Goal: Transaction & Acquisition: Download file/media

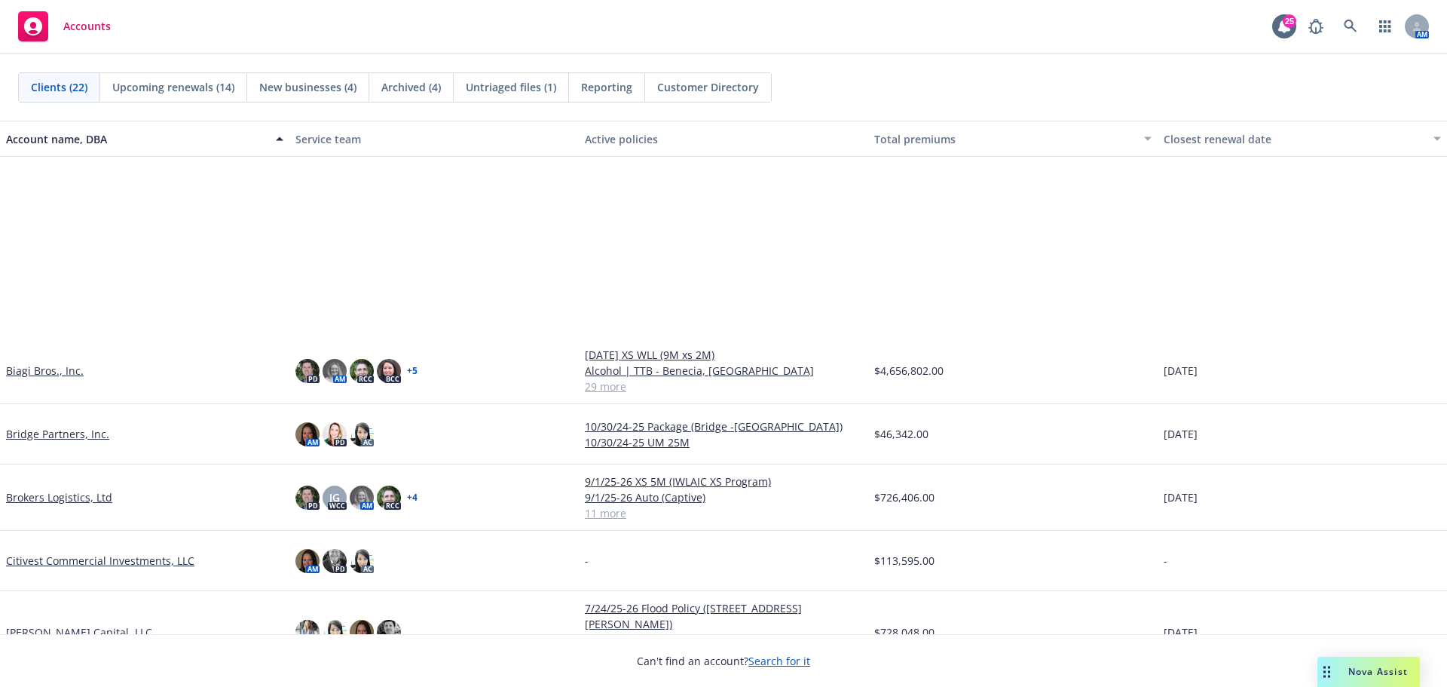
scroll to position [377, 0]
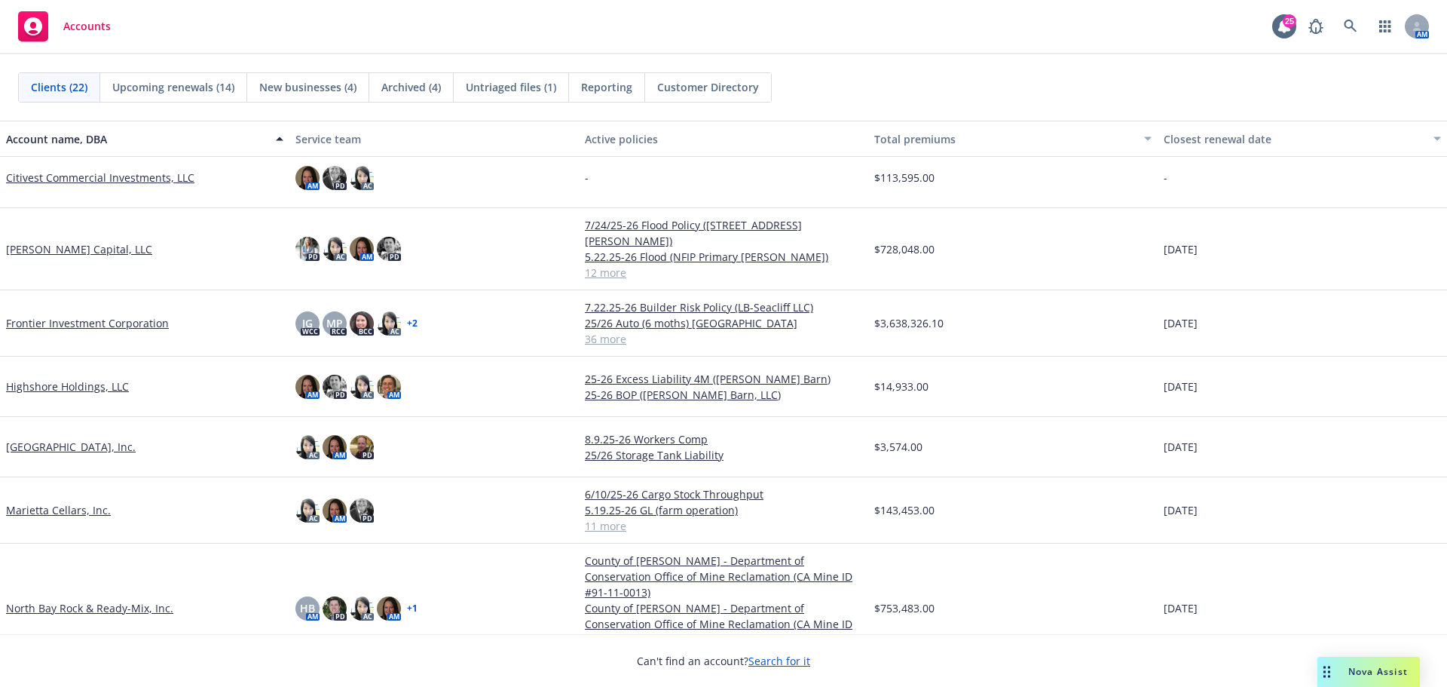
click at [109, 315] on link "Frontier Investment Corporation" at bounding box center [87, 323] width 163 height 16
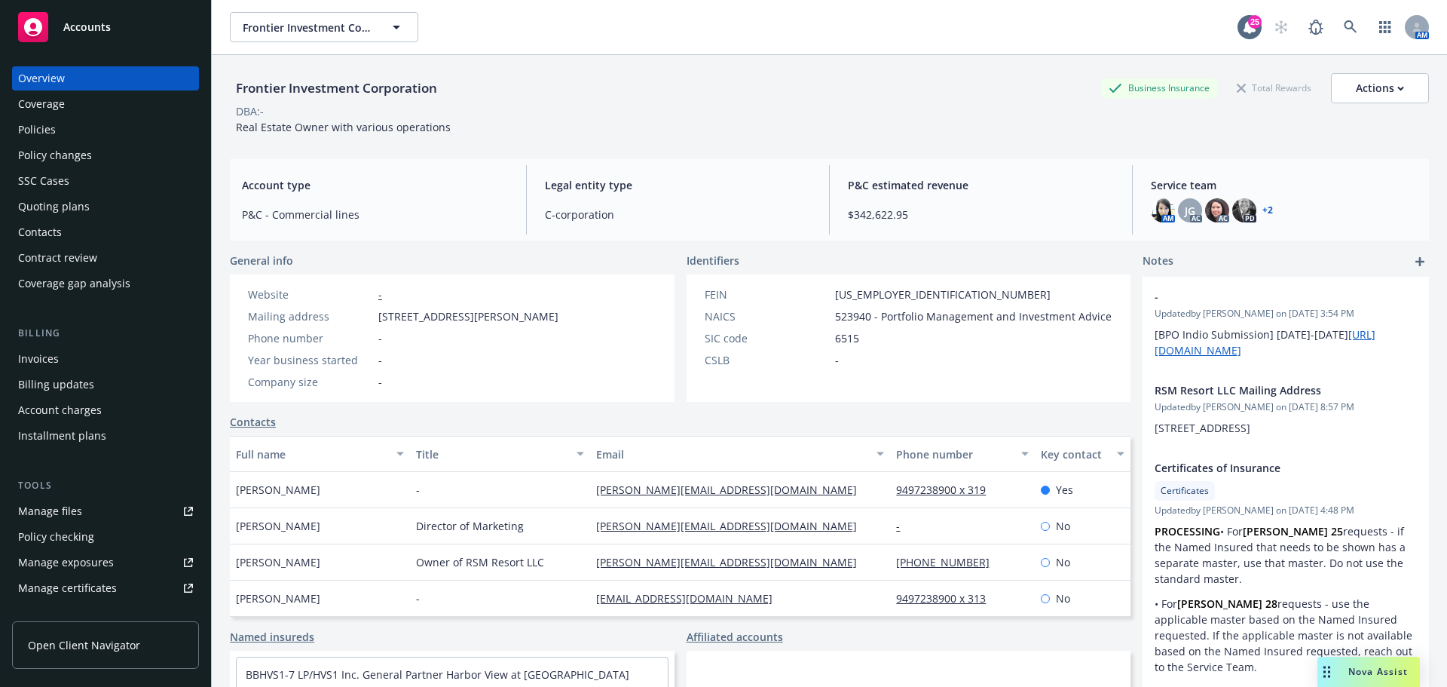
click at [100, 133] on div "Policies" at bounding box center [105, 130] width 175 height 24
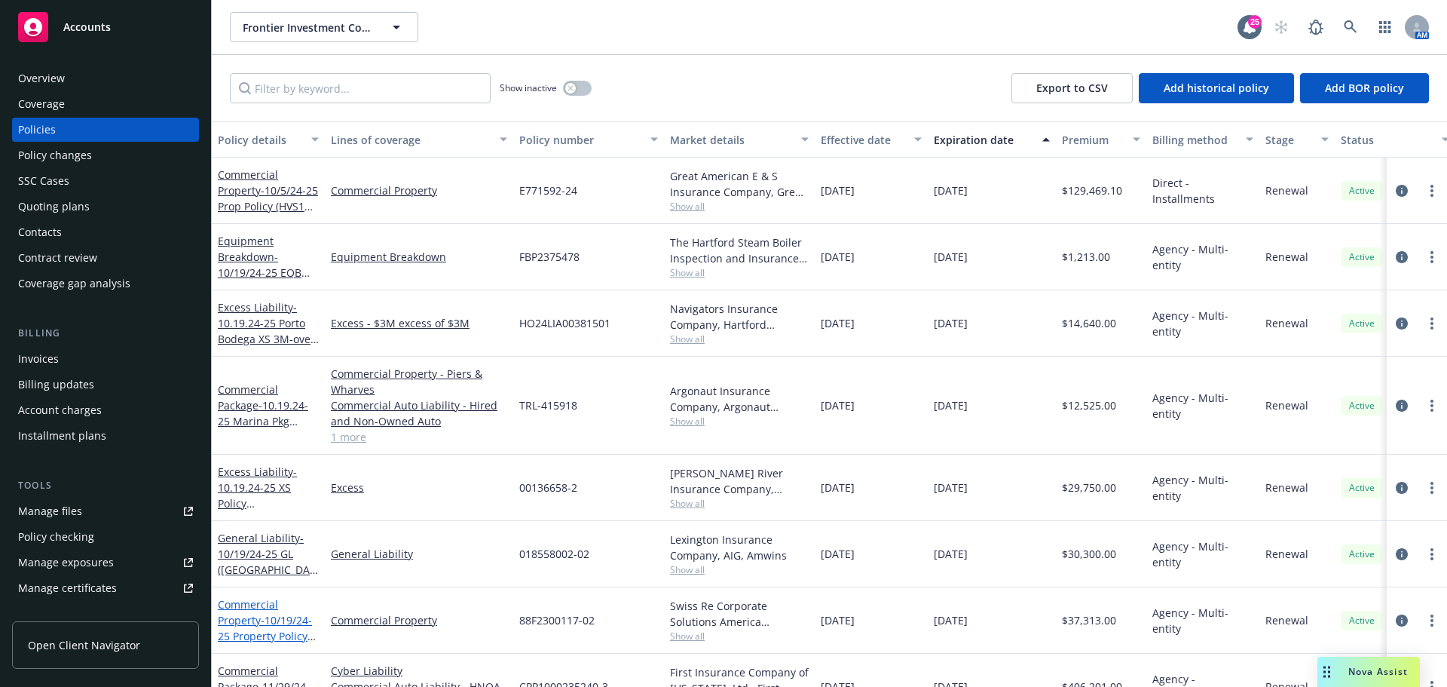
click at [248, 612] on div "Commercial Property - 10/19/24-25 Property Policy ([GEOGRAPHIC_DATA])" at bounding box center [268, 619] width 101 height 47
click at [243, 619] on link "Commercial Property - 10/19/24-25 Property Policy ([GEOGRAPHIC_DATA])" at bounding box center [267, 636] width 98 height 78
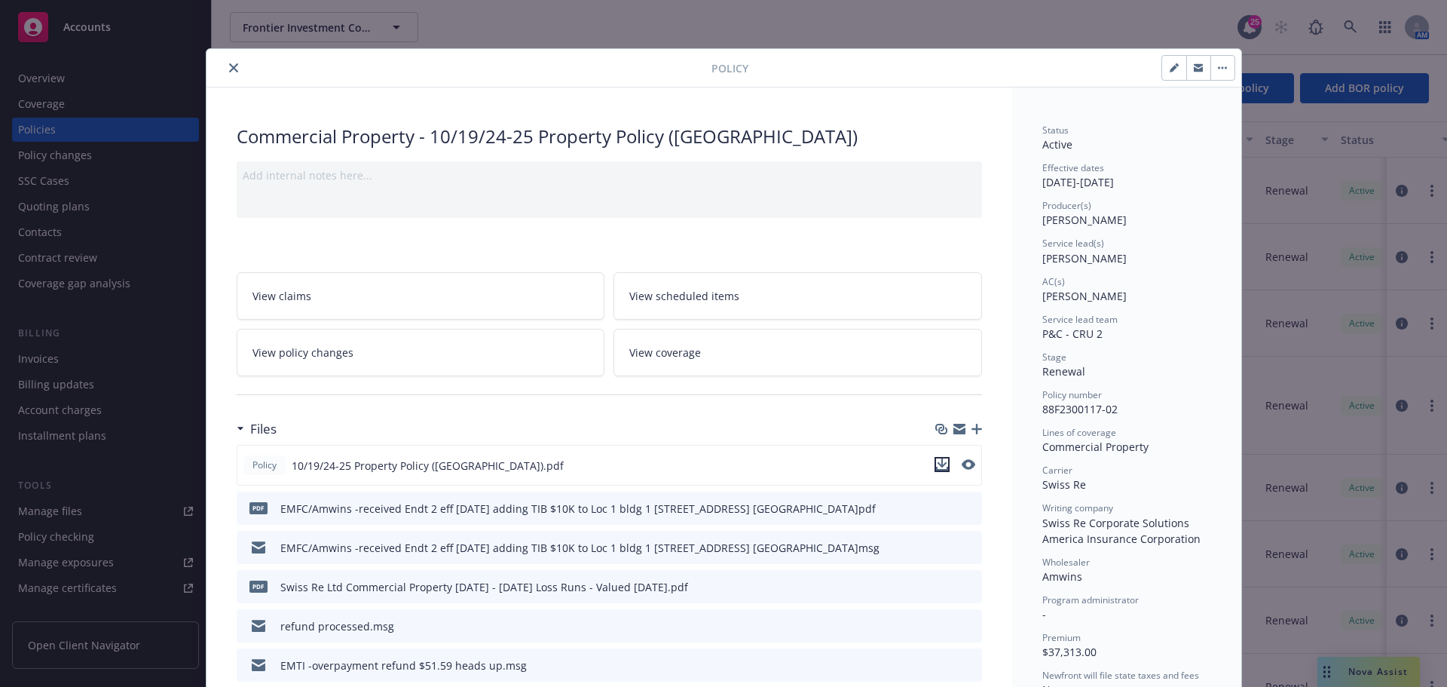
click at [937, 460] on icon "download file" at bounding box center [942, 462] width 10 height 9
click at [231, 67] on icon "close" at bounding box center [233, 67] width 9 height 9
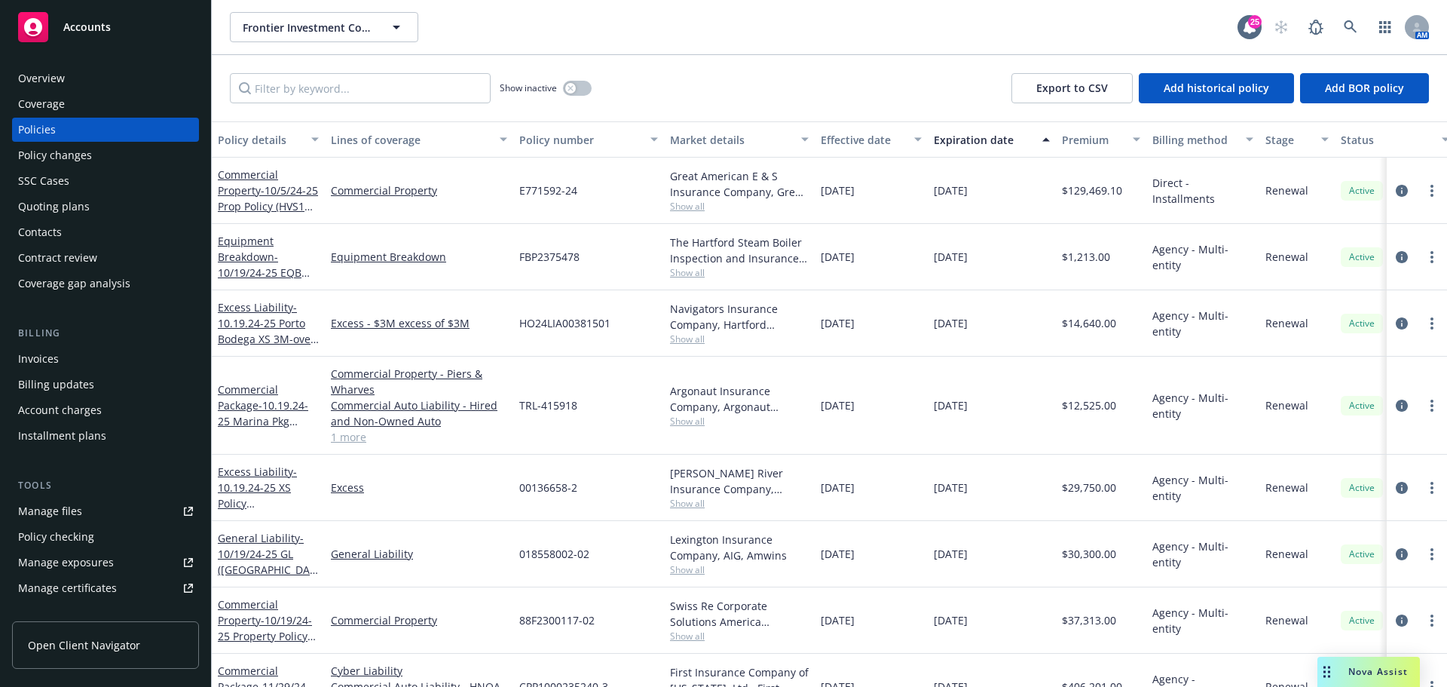
click at [93, 28] on span "Accounts" at bounding box center [86, 27] width 47 height 12
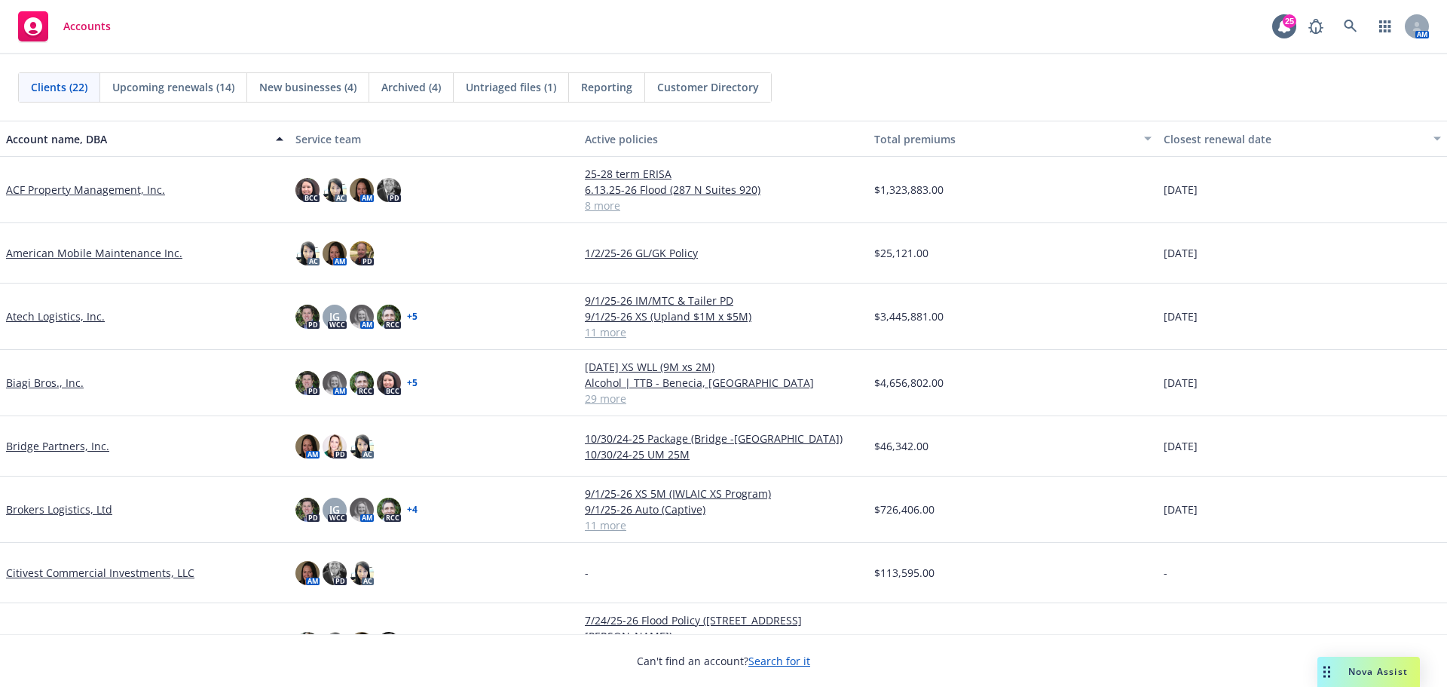
click at [55, 375] on link "Biagi Bros., Inc." at bounding box center [45, 383] width 78 height 16
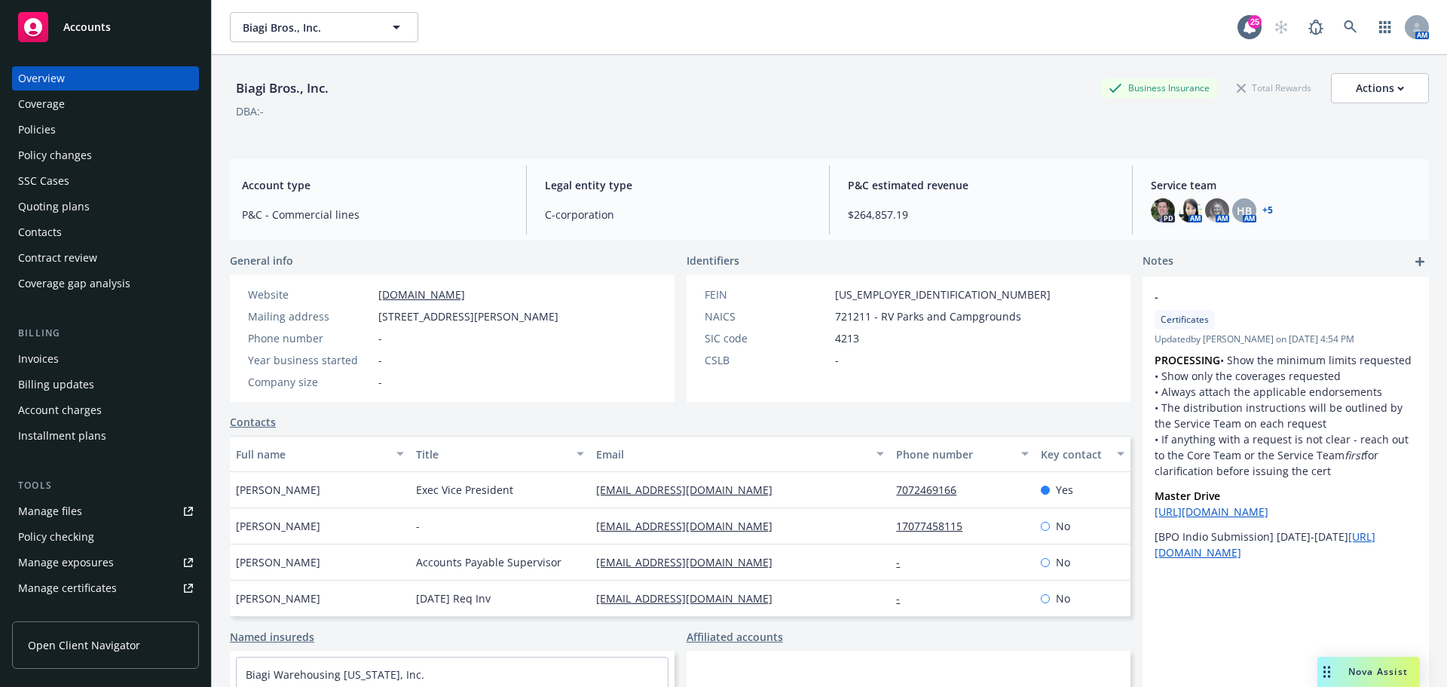
click at [112, 589] on div "Manage certificates" at bounding box center [67, 588] width 99 height 24
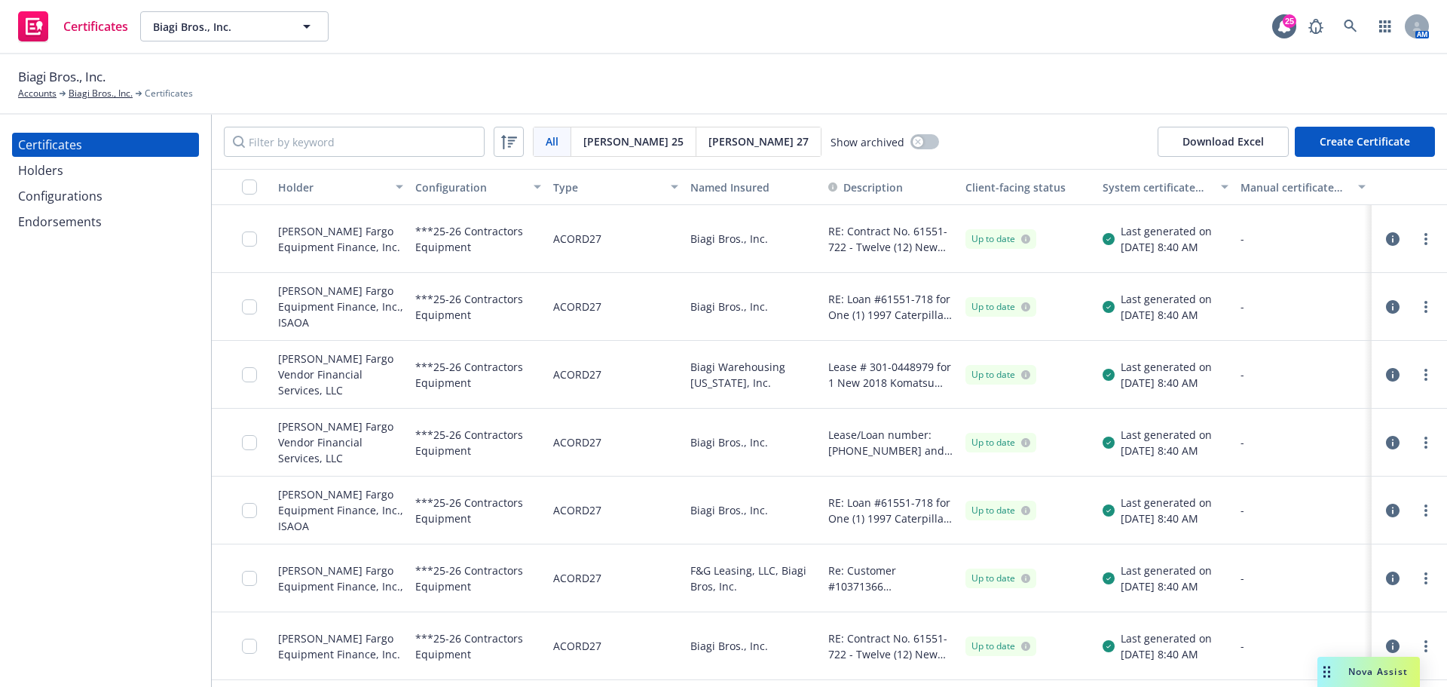
click at [116, 174] on div "Holders" at bounding box center [105, 170] width 175 height 24
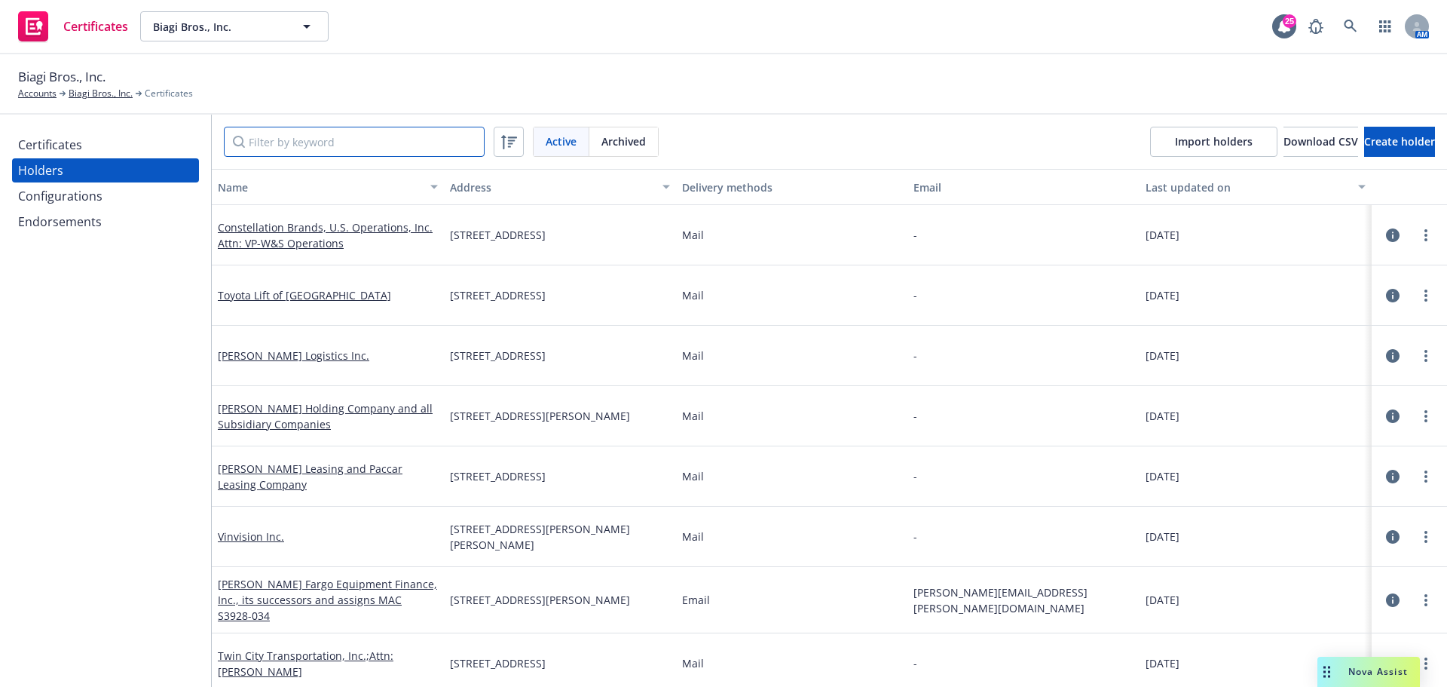
click at [280, 138] on input "Filter by keyword" at bounding box center [354, 142] width 261 height 30
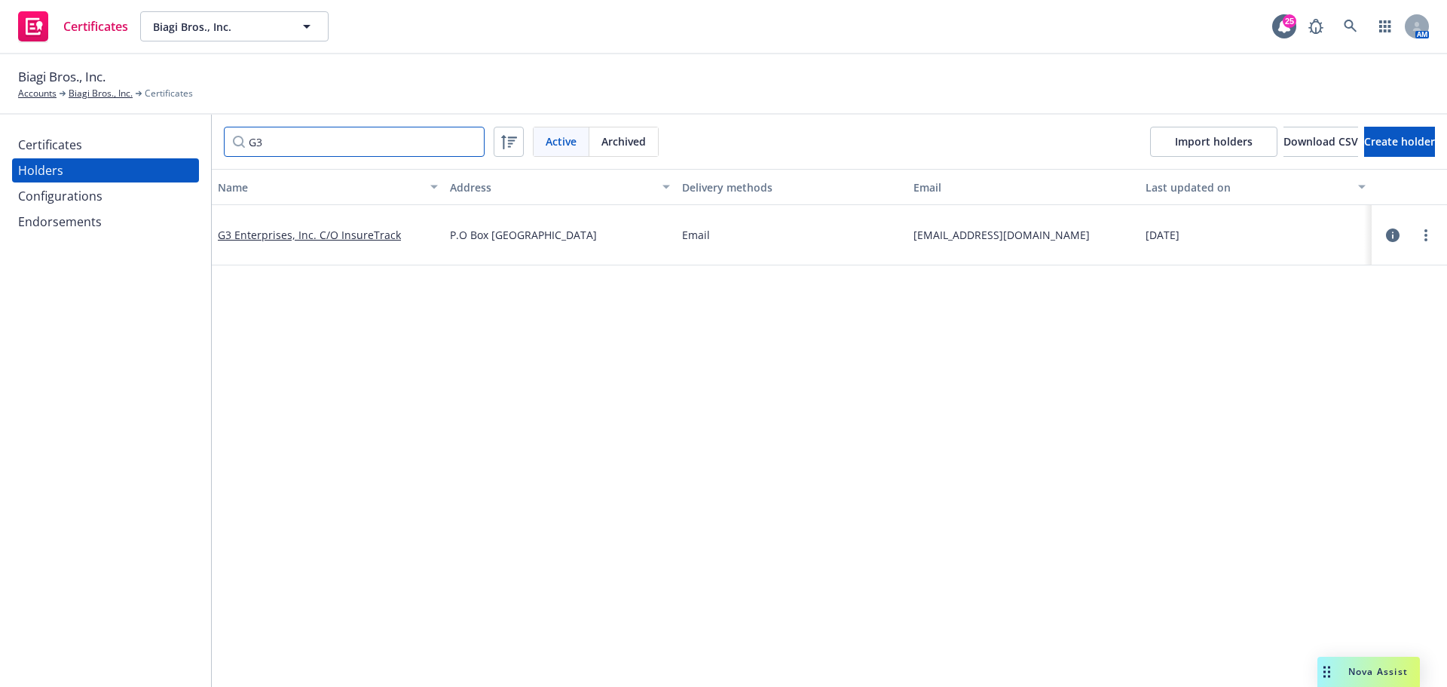
type input "G3"
click at [1417, 226] on div at bounding box center [1426, 235] width 18 height 18
click at [1425, 234] on circle "more" at bounding box center [1426, 235] width 3 height 3
click at [1385, 321] on link "View certificates" at bounding box center [1340, 326] width 166 height 30
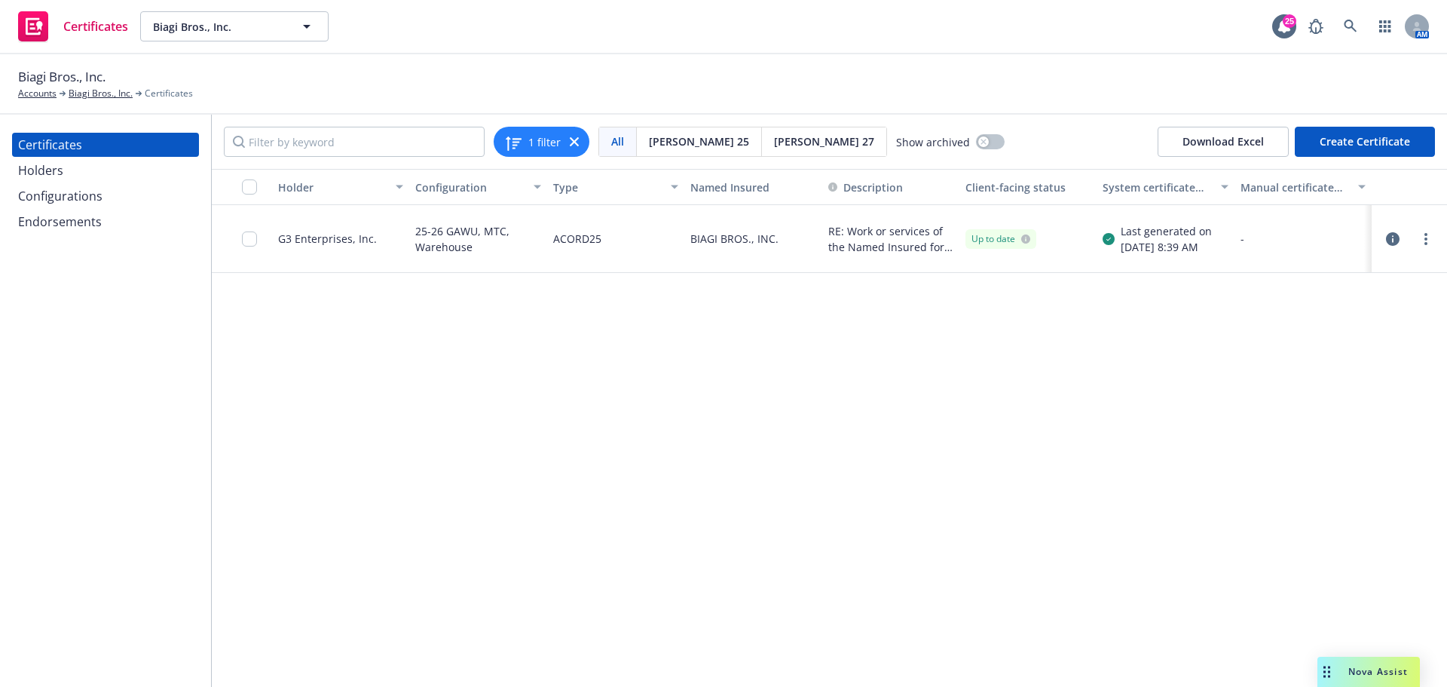
click at [1434, 230] on div at bounding box center [1426, 239] width 18 height 18
click at [1429, 235] on link "more" at bounding box center [1426, 239] width 18 height 18
click at [1346, 442] on link "Download uneditable generated certificate" at bounding box center [1313, 451] width 241 height 30
click at [1346, 442] on div "Holder Configuration Type Named Insured Description Client-facing status System…" at bounding box center [829, 428] width 1235 height 518
click at [787, 442] on div "Holder Configuration Type Named Insured Description Client-facing status System…" at bounding box center [829, 428] width 1235 height 518
